Goal: Task Accomplishment & Management: Complete application form

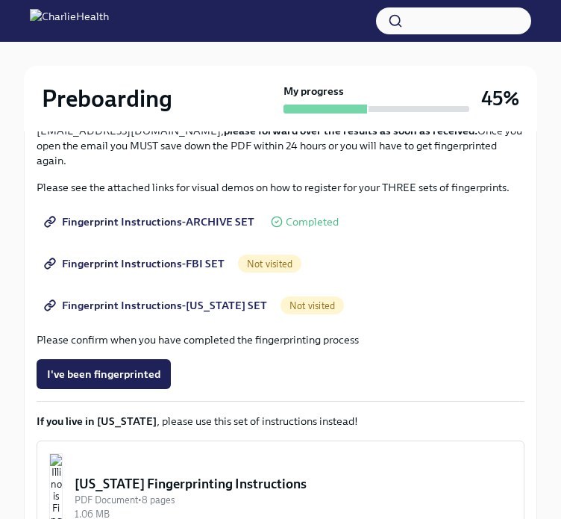
scroll to position [284, 0]
click at [269, 268] on span "Not visited" at bounding box center [269, 263] width 63 height 11
click at [199, 266] on span "Fingerprint Instructions-FBI SET" at bounding box center [136, 263] width 178 height 15
click at [217, 304] on span "Fingerprint Instructions-FLORIDA SET" at bounding box center [157, 305] width 220 height 15
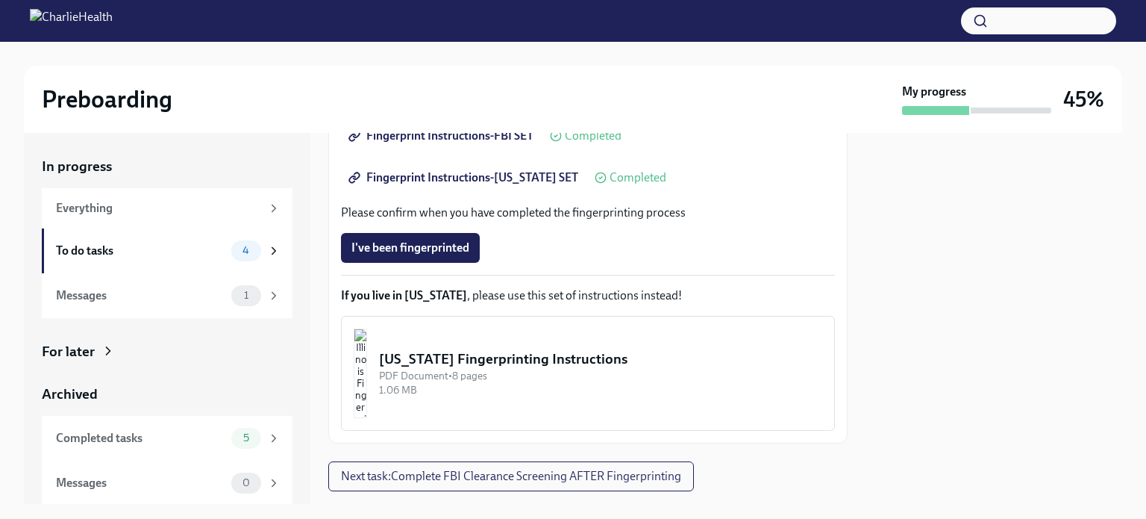
scroll to position [400, 0]
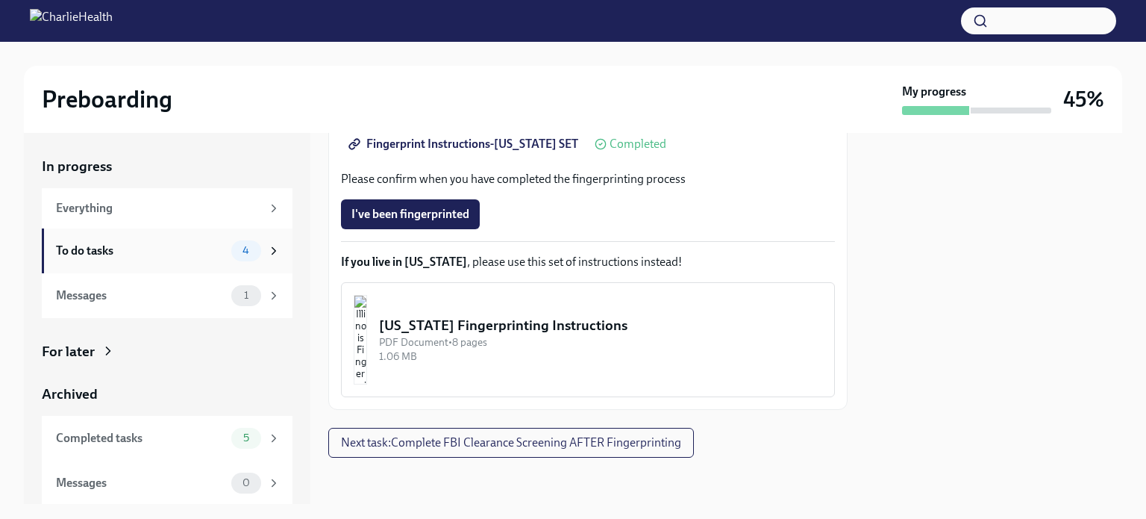
click at [186, 248] on div "To do tasks" at bounding box center [140, 251] width 169 height 16
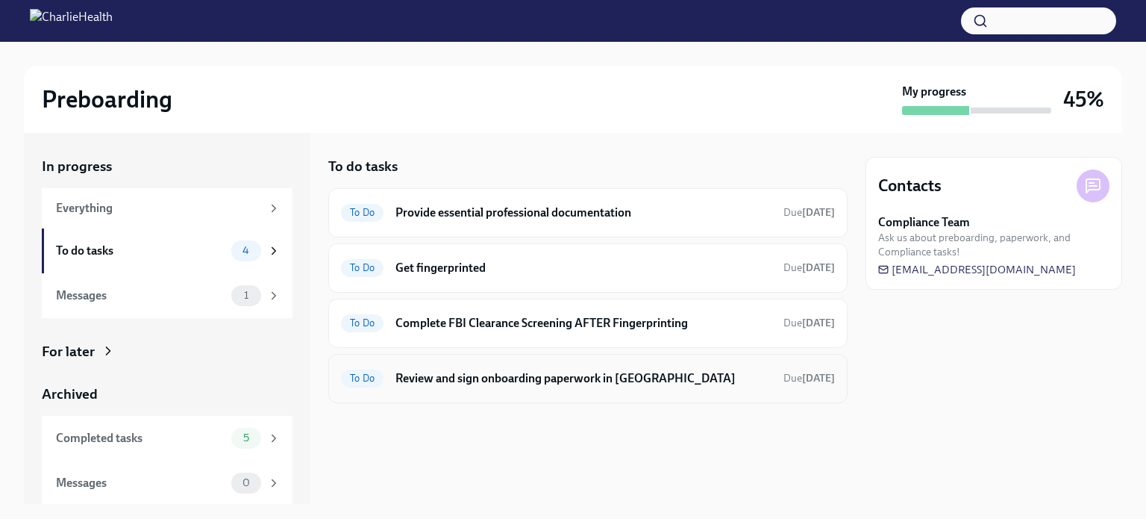
click at [601, 393] on div "To Do Review and sign onboarding paperwork in UKG Due in 8 days" at bounding box center [587, 378] width 519 height 49
click at [575, 379] on h6 "Review and sign onboarding paperwork in [GEOGRAPHIC_DATA]" at bounding box center [584, 378] width 376 height 16
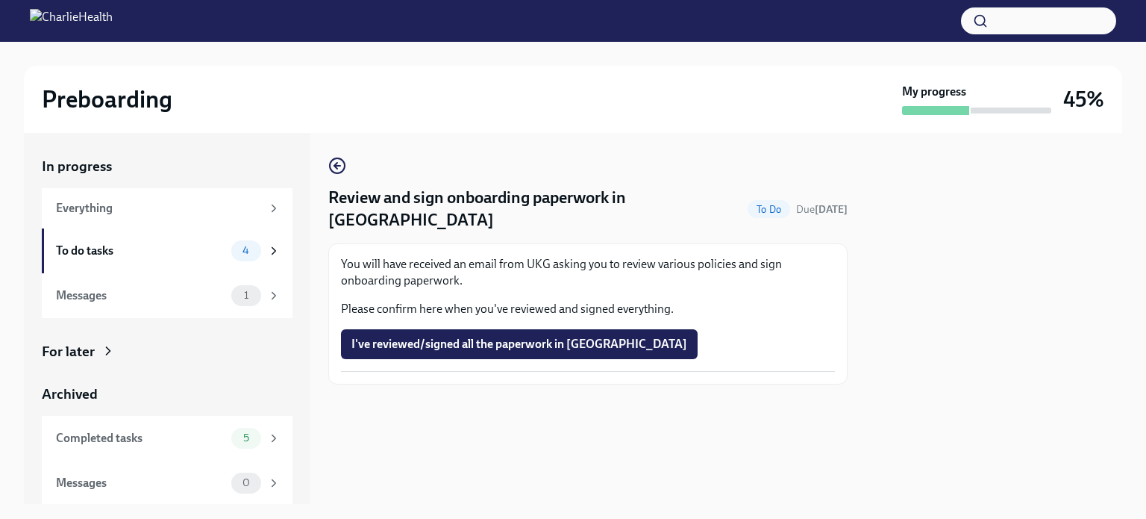
scroll to position [1, 0]
click at [248, 246] on div "4" at bounding box center [246, 250] width 30 height 21
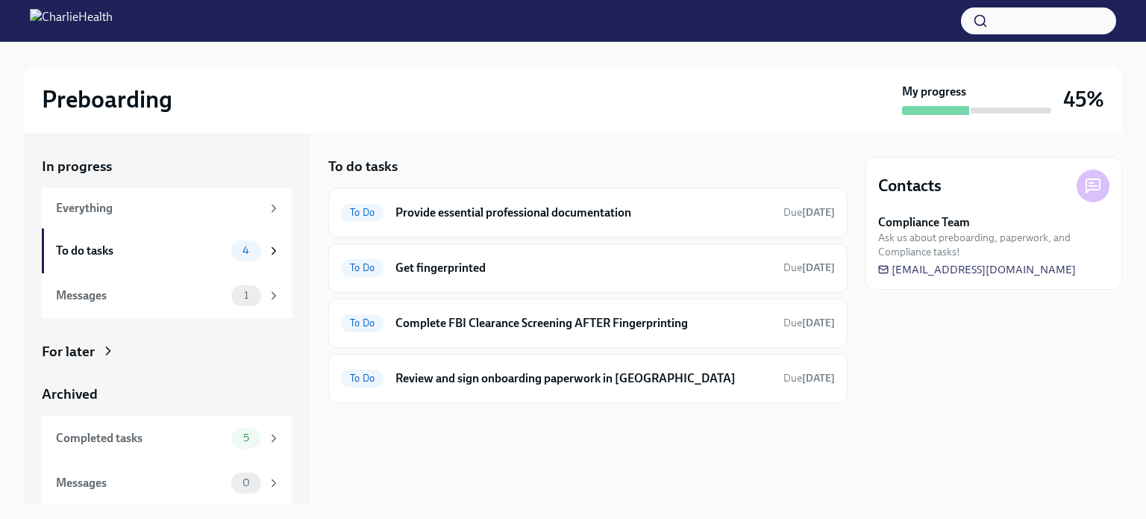
click at [248, 246] on div "4" at bounding box center [246, 250] width 30 height 21
click at [663, 381] on h6 "Review and sign onboarding paperwork in [GEOGRAPHIC_DATA]" at bounding box center [584, 378] width 376 height 16
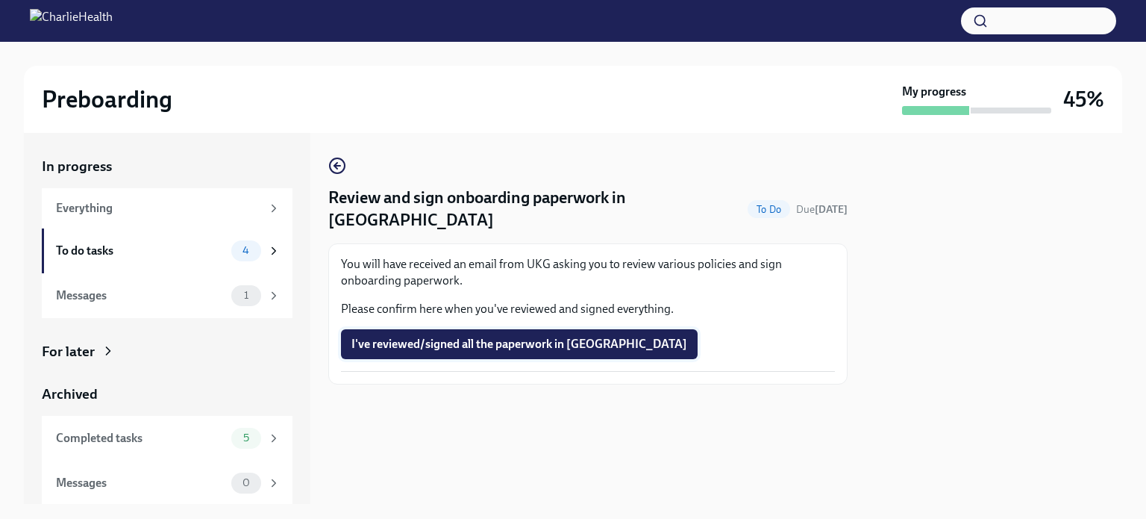
drag, startPoint x: 510, startPoint y: 303, endPoint x: 504, endPoint y: 316, distance: 14.7
click at [504, 316] on div "You will have received an email from UKG asking you to review various policies …" at bounding box center [588, 314] width 494 height 116
click at [504, 337] on span "I've reviewed/signed all the paperwork in UKG" at bounding box center [519, 344] width 336 height 15
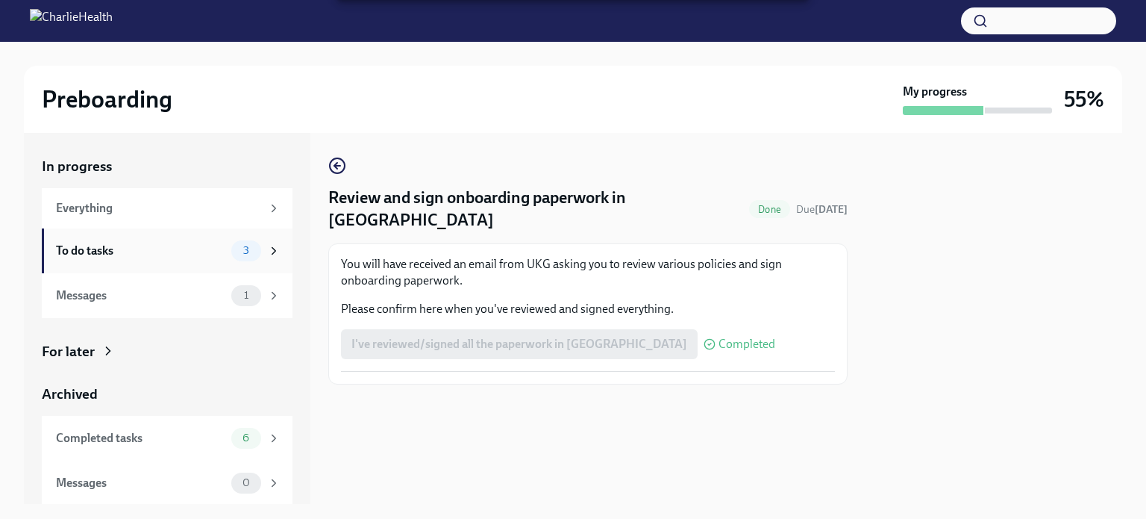
click at [262, 259] on div "3" at bounding box center [255, 250] width 49 height 21
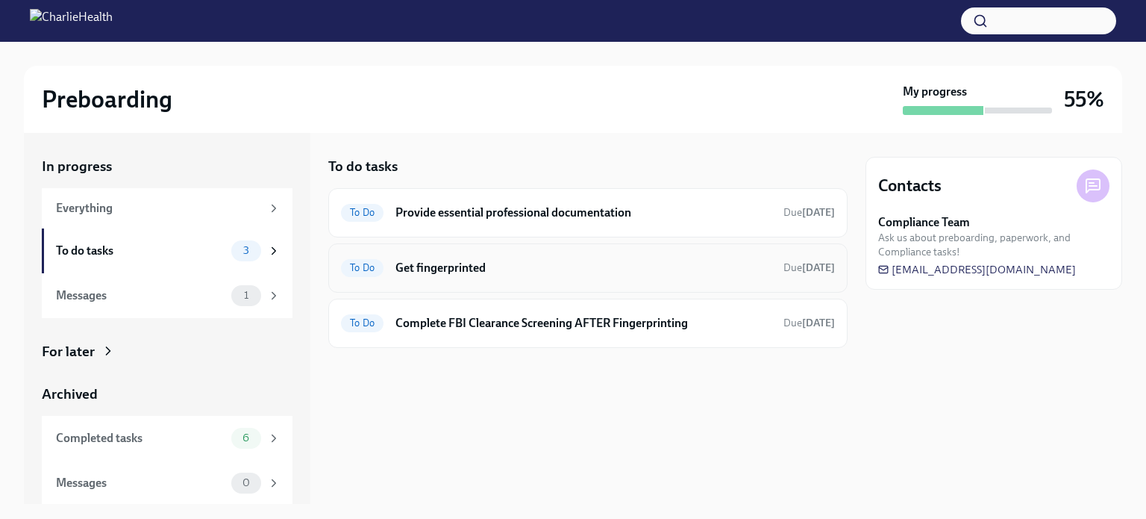
click at [651, 251] on div "To Do Get fingerprinted Due in 5 days" at bounding box center [587, 267] width 519 height 49
click at [72, 27] on img at bounding box center [71, 21] width 83 height 24
click at [454, 209] on h6 "Provide essential professional documentation" at bounding box center [584, 212] width 376 height 16
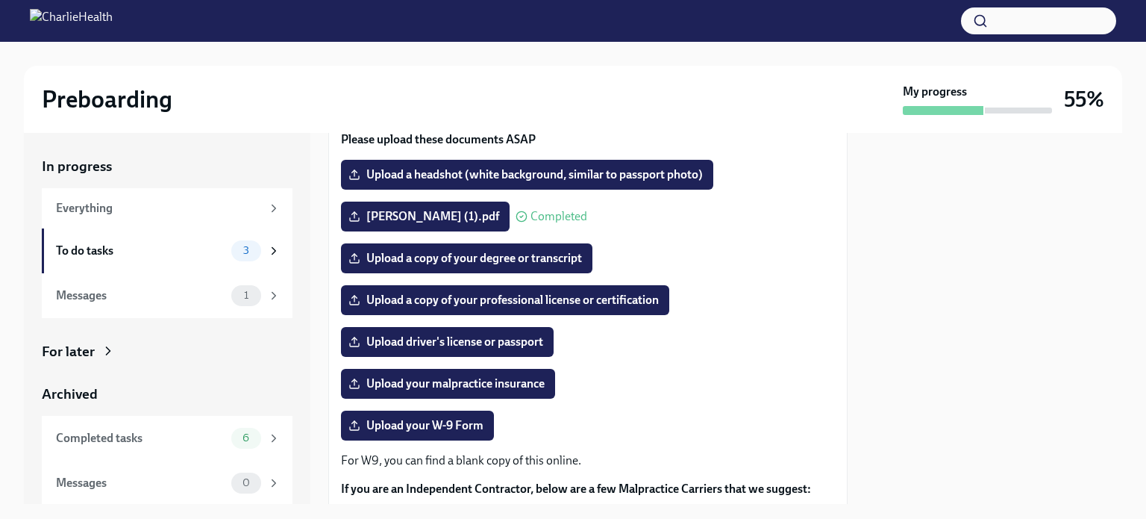
scroll to position [366, 0]
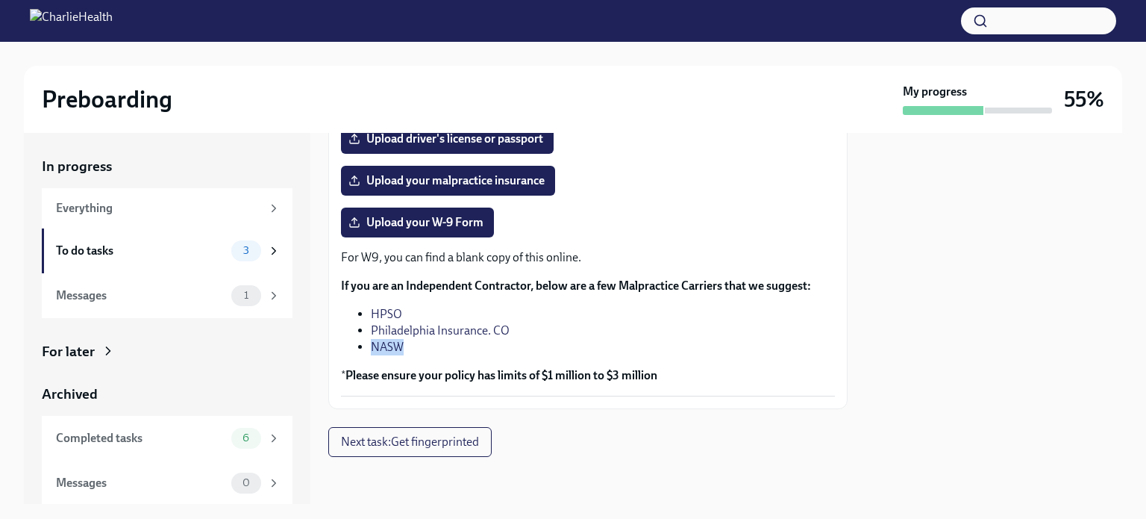
drag, startPoint x: 406, startPoint y: 344, endPoint x: 375, endPoint y: 343, distance: 31.4
click at [375, 343] on li "NASW" at bounding box center [603, 347] width 464 height 16
copy link "NASW"
drag, startPoint x: 681, startPoint y: 378, endPoint x: 349, endPoint y: 372, distance: 332.1
click at [349, 372] on p "* Please ensure your policy has limits of $1 million to $3 million" at bounding box center [588, 375] width 494 height 16
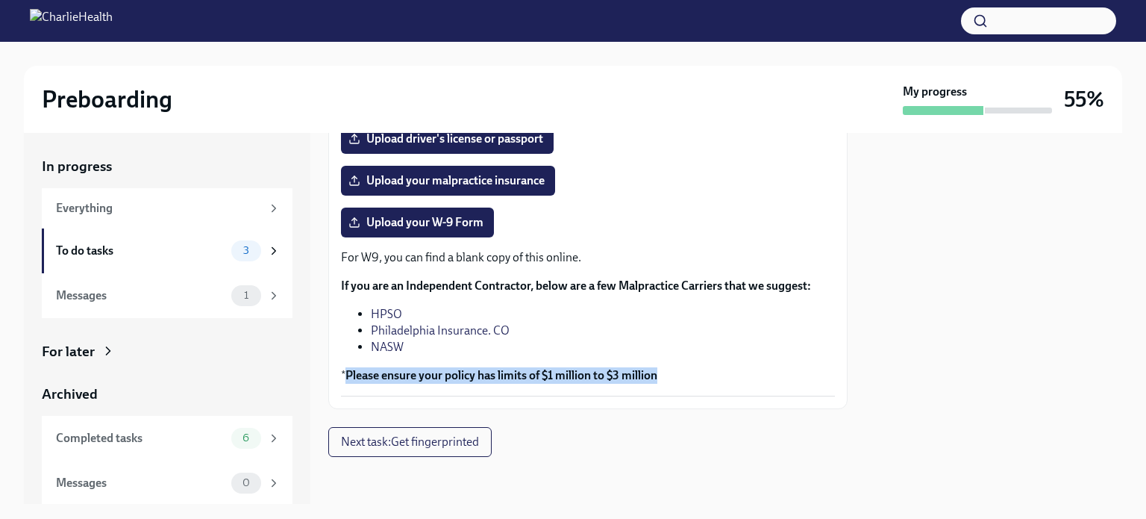
copy strong "Please ensure your policy has limits of $1 million to $3 million"
click at [414, 226] on span "Upload your W-9 Form" at bounding box center [417, 222] width 132 height 15
click at [0, 0] on input "Upload your W-9 Form" at bounding box center [0, 0] width 0 height 0
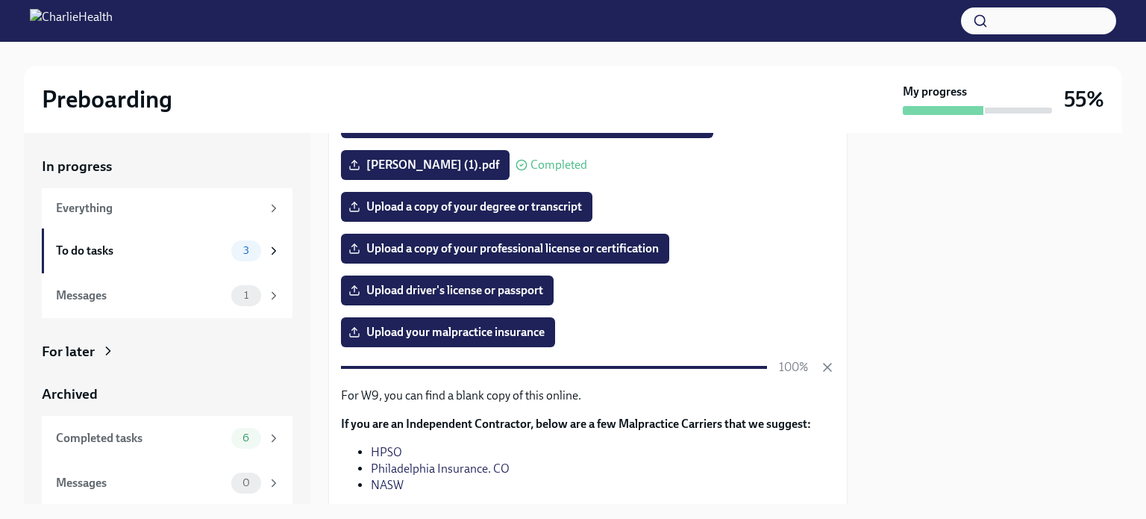
scroll to position [213, 0]
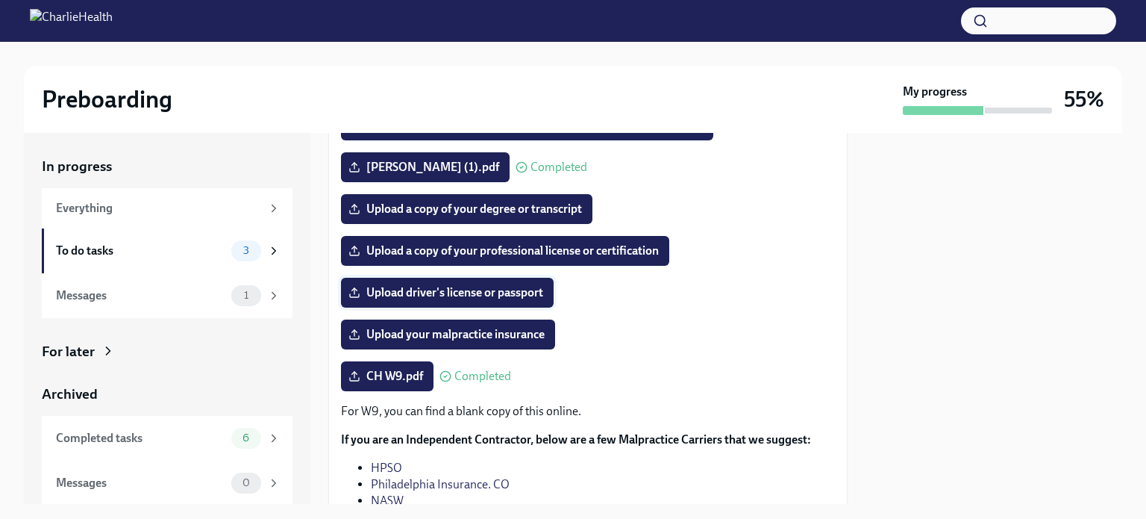
click at [502, 295] on span "Upload driver's license or passport" at bounding box center [447, 292] width 192 height 15
click at [0, 0] on input "Upload driver's license or passport" at bounding box center [0, 0] width 0 height 0
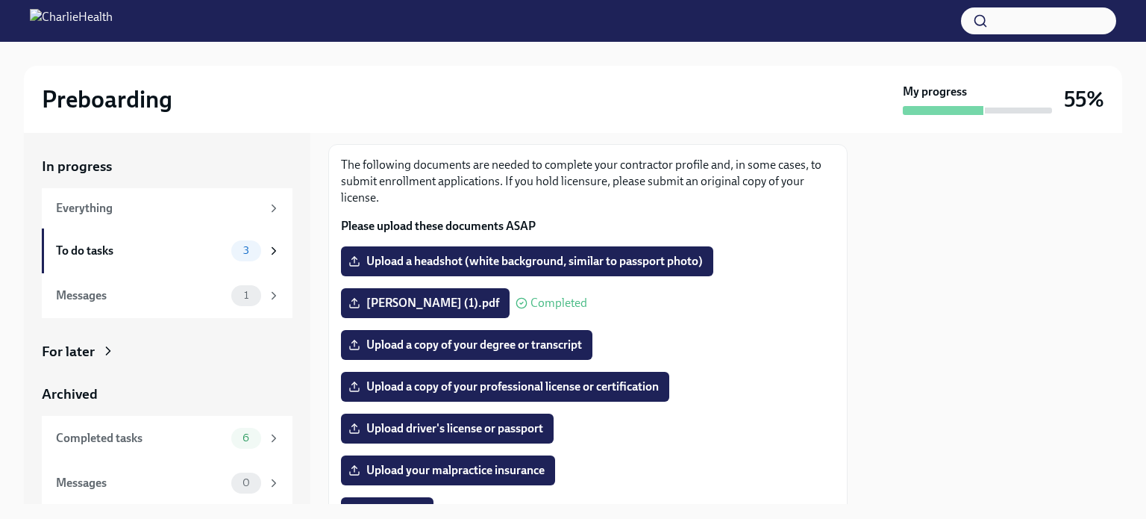
scroll to position [78, 0]
